Goal: Task Accomplishment & Management: Manage account settings

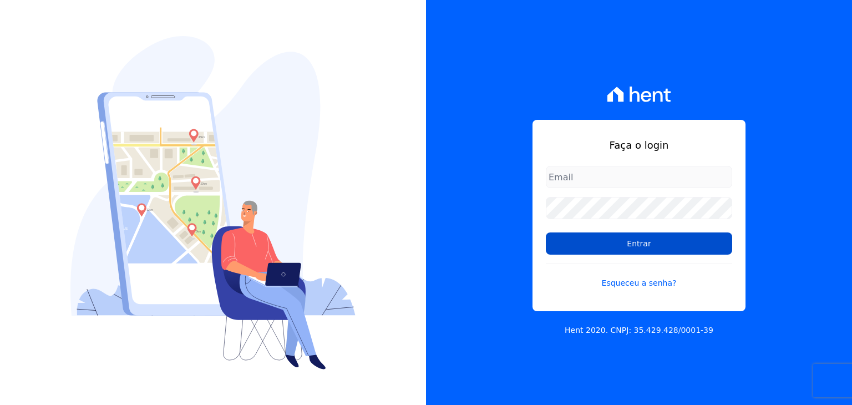
type input "[EMAIL_ADDRESS][DOMAIN_NAME]"
click at [592, 248] on input "Entrar" at bounding box center [639, 243] width 186 height 22
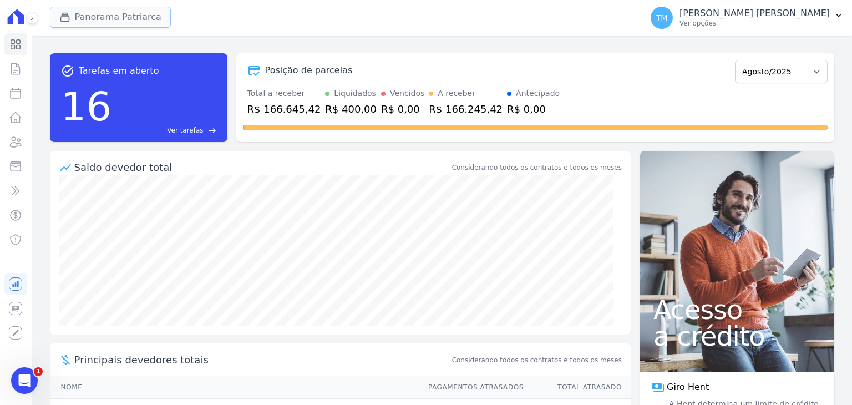
click at [143, 18] on button "Panorama Patriarca" at bounding box center [110, 17] width 121 height 21
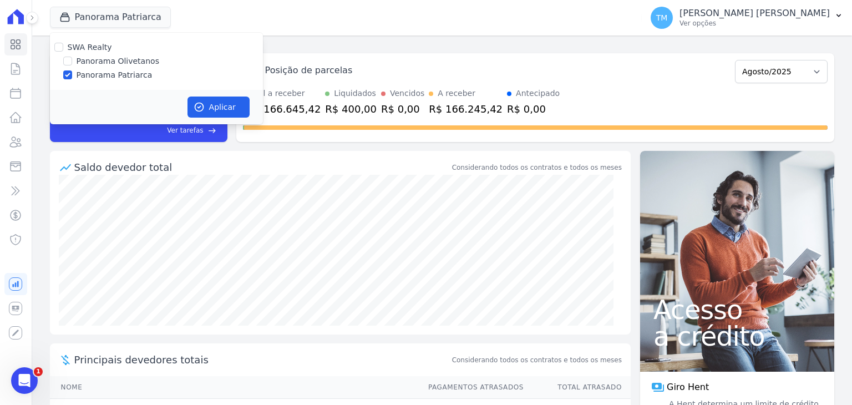
click at [129, 56] on label "Panorama Olivetanos" at bounding box center [118, 61] width 83 height 12
click at [72, 57] on input "Panorama Olivetanos" at bounding box center [67, 61] width 9 height 9
checkbox input "true"
click at [122, 70] on label "Panorama Patriarca" at bounding box center [115, 75] width 76 height 12
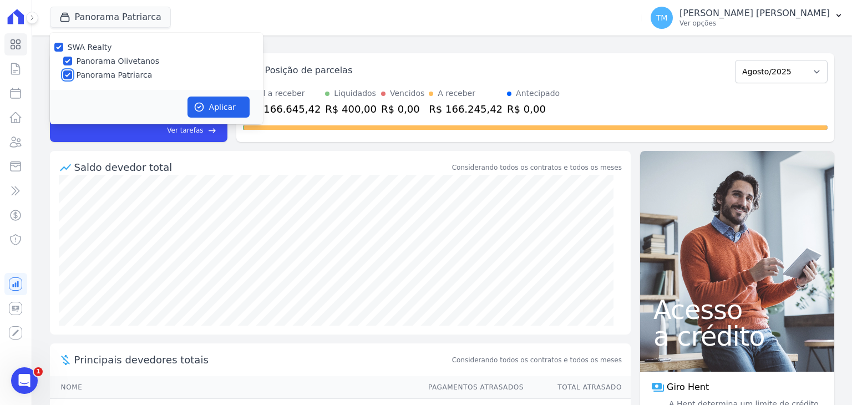
click at [72, 70] on input "Panorama Patriarca" at bounding box center [67, 74] width 9 height 9
checkbox input "false"
click at [202, 105] on icon "button" at bounding box center [199, 107] width 8 height 8
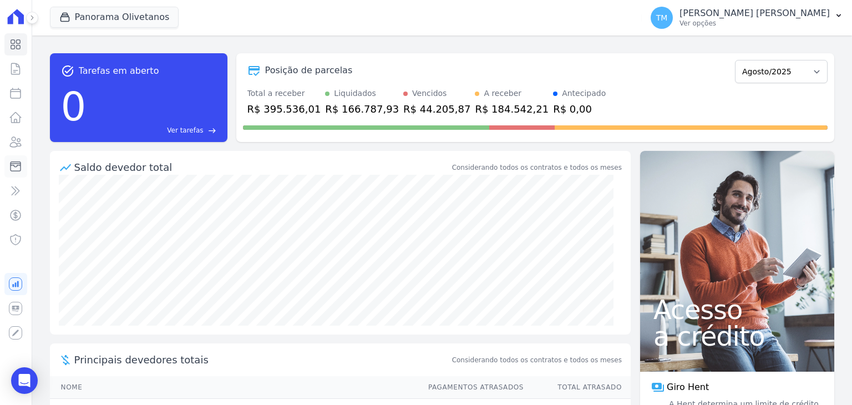
click at [18, 162] on icon at bounding box center [15, 166] width 13 height 13
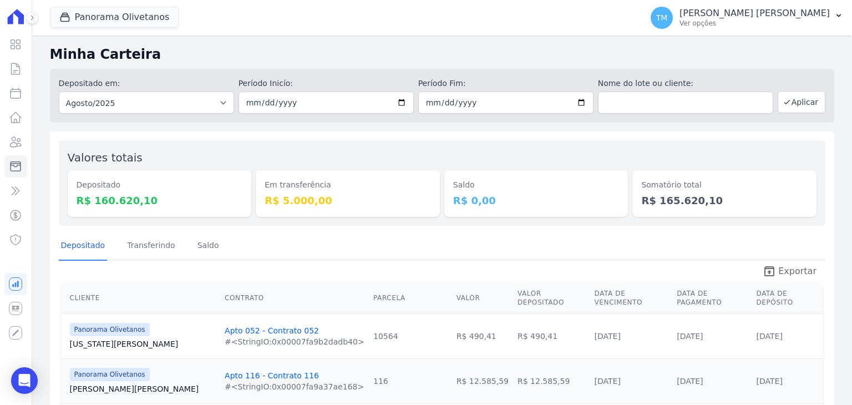
click at [770, 266] on icon "unarchive" at bounding box center [768, 270] width 13 height 13
click at [757, 25] on p "Ver opções" at bounding box center [754, 23] width 150 height 9
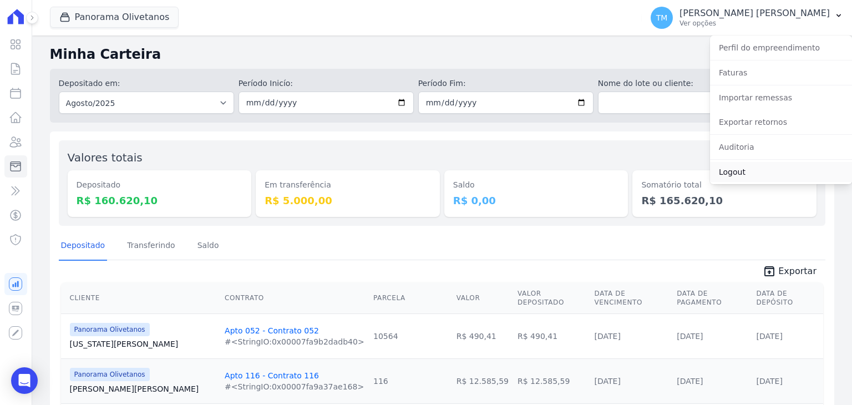
click at [737, 165] on link "Logout" at bounding box center [781, 172] width 142 height 20
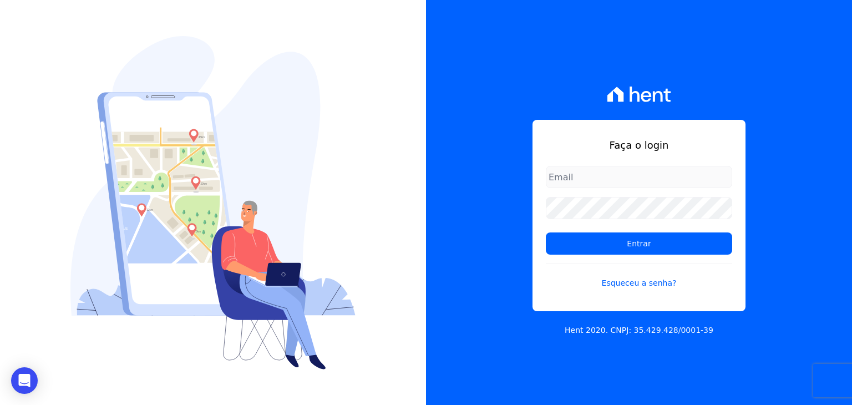
type input "[EMAIL_ADDRESS][DOMAIN_NAME]"
